Goal: Check status: Check status

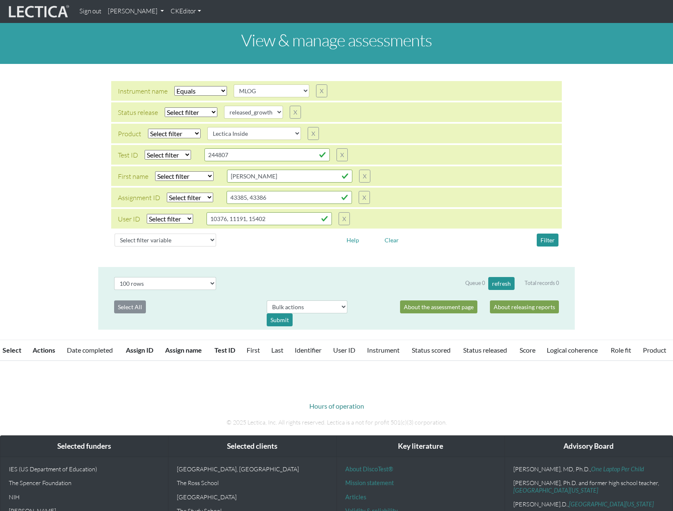
select select "MLOG"
select select
select select "released_growth"
select select
select select "Lectica Inside"
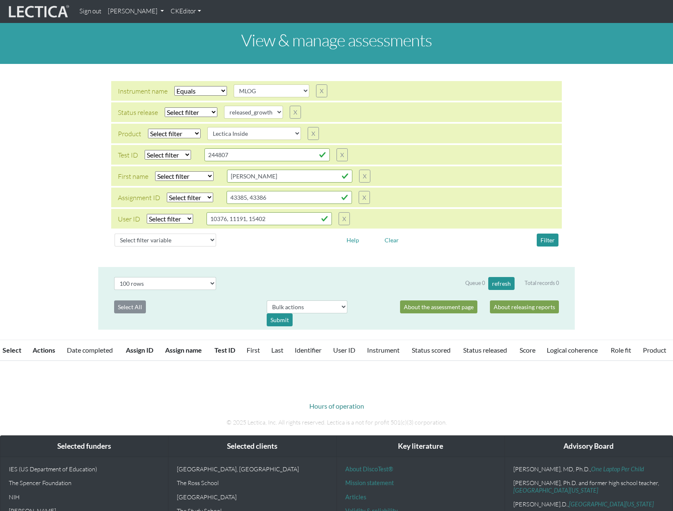
select select "100"
click at [583, 237] on div "Instrument name Select filter Equals Does not equal Search string AGLA FFRA FOL…" at bounding box center [336, 166] width 673 height 190
click at [606, 115] on div "Instrument name Select filter Equals Does not equal Search string AGLA FFRA FOL…" at bounding box center [336, 166] width 673 height 190
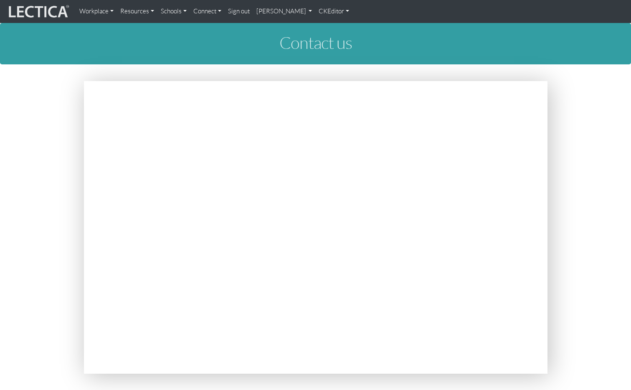
scroll to position [147, 0]
